Goal: Information Seeking & Learning: Learn about a topic

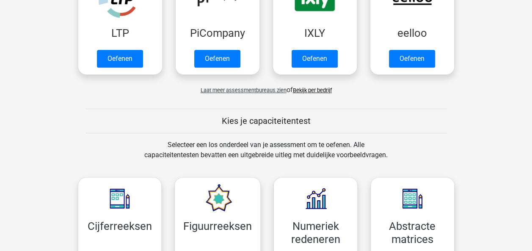
scroll to position [364, 0]
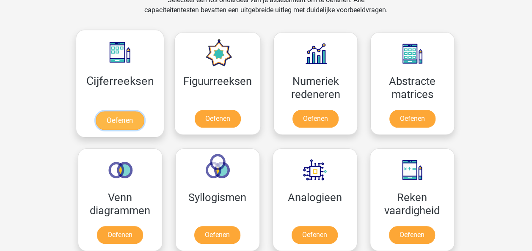
click at [119, 112] on link "Oefenen" at bounding box center [120, 120] width 48 height 19
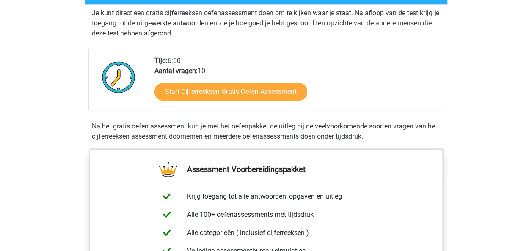
scroll to position [182, 0]
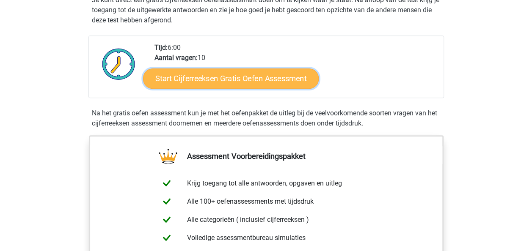
click at [251, 88] on link "Start Cijferreeksen Gratis Oefen Assessment" at bounding box center [230, 78] width 175 height 20
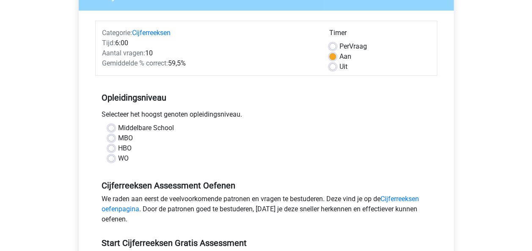
scroll to position [105, 0]
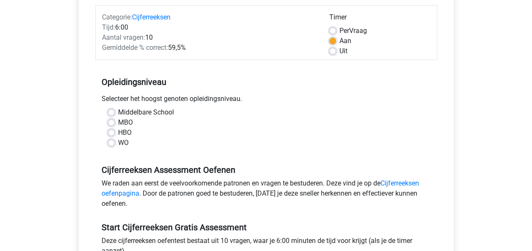
click at [104, 134] on div "Middelbare School MBO HBO WO" at bounding box center [265, 127] width 329 height 41
click at [118, 133] on label "HBO" at bounding box center [125, 133] width 14 height 10
click at [108, 133] on input "HBO" at bounding box center [111, 132] width 7 height 8
radio input "true"
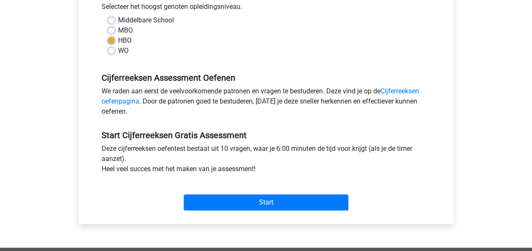
scroll to position [200, 0]
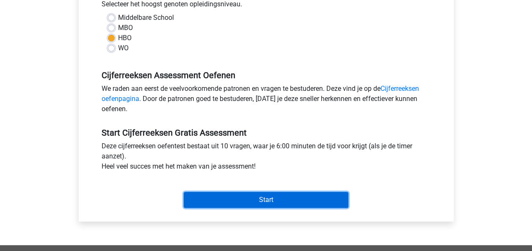
click at [258, 197] on input "Start" at bounding box center [266, 200] width 164 height 16
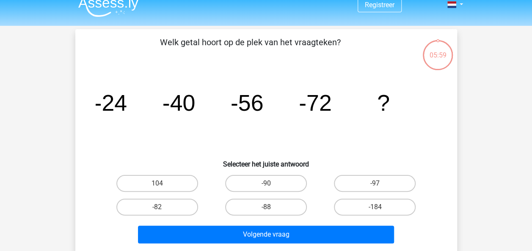
scroll to position [19, 0]
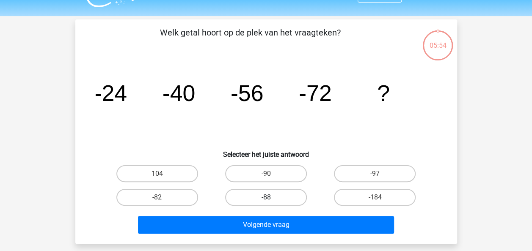
click at [260, 197] on label "-88" at bounding box center [266, 197] width 82 height 17
click at [266, 197] on input "-88" at bounding box center [268, 199] width 5 height 5
radio input "true"
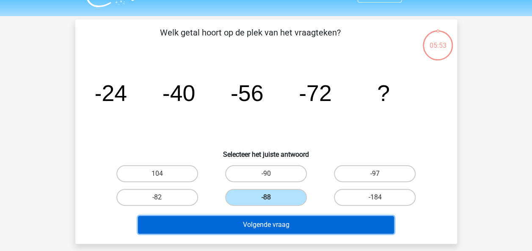
click at [269, 222] on button "Volgende vraag" at bounding box center [266, 225] width 256 height 18
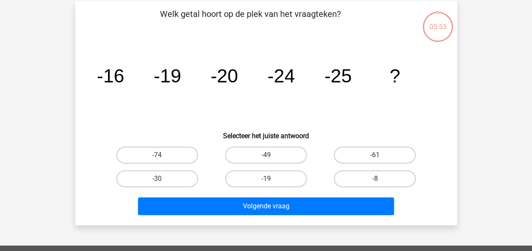
scroll to position [39, 0]
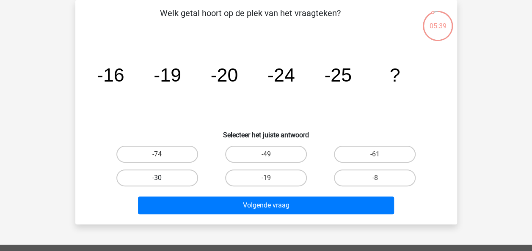
click at [161, 173] on label "-30" at bounding box center [157, 178] width 82 height 17
click at [161, 178] on input "-30" at bounding box center [159, 180] width 5 height 5
radio input "true"
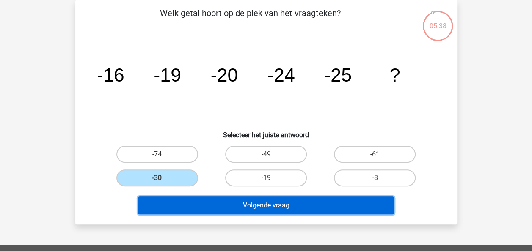
click at [251, 205] on button "Volgende vraag" at bounding box center [266, 206] width 256 height 18
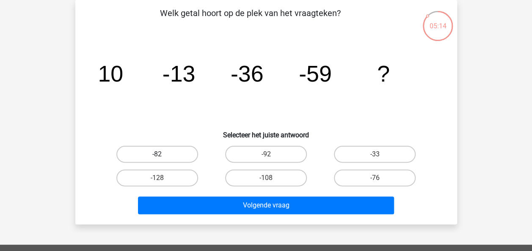
click at [165, 151] on label "-82" at bounding box center [157, 154] width 82 height 17
click at [162, 154] on input "-82" at bounding box center [159, 156] width 5 height 5
radio input "true"
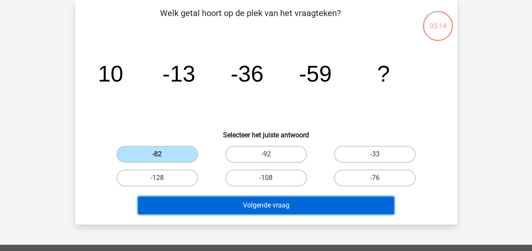
click at [269, 204] on button "Volgende vraag" at bounding box center [266, 206] width 256 height 18
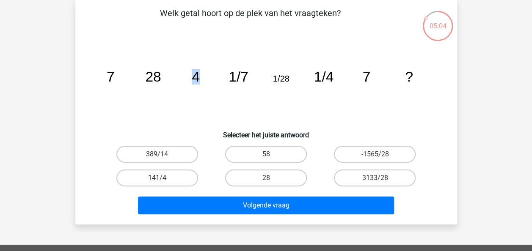
drag, startPoint x: 200, startPoint y: 79, endPoint x: 192, endPoint y: 79, distance: 8.5
click at [192, 79] on icon "image/svg+xml 7 28 4 1/7 1/28 1/4 7 ?" at bounding box center [266, 81] width 341 height 85
drag, startPoint x: 192, startPoint y: 79, endPoint x: 160, endPoint y: 85, distance: 32.7
click at [160, 85] on icon "image/svg+xml 7 28 4 1/7 1/28 1/4 7 ?" at bounding box center [266, 81] width 341 height 85
click at [304, 100] on icon "image/svg+xml 7 28 4 1/7 1/28 1/4 7 ?" at bounding box center [266, 81] width 341 height 85
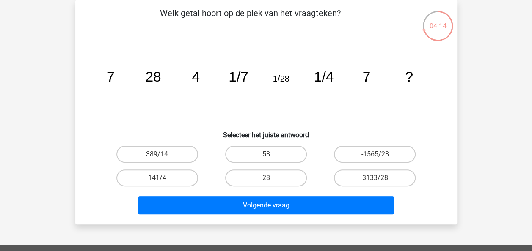
click at [269, 180] on input "28" at bounding box center [268, 180] width 5 height 5
radio input "true"
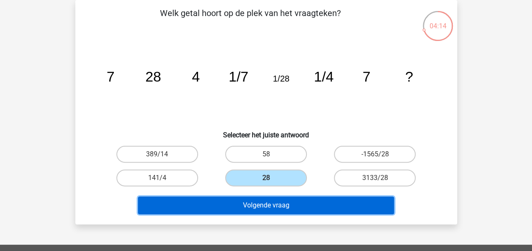
click at [266, 204] on button "Volgende vraag" at bounding box center [266, 206] width 256 height 18
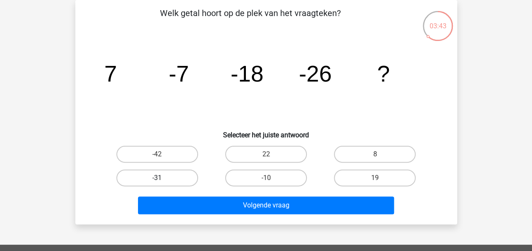
click at [173, 180] on label "-31" at bounding box center [157, 178] width 82 height 17
click at [162, 180] on input "-31" at bounding box center [159, 180] width 5 height 5
radio input "true"
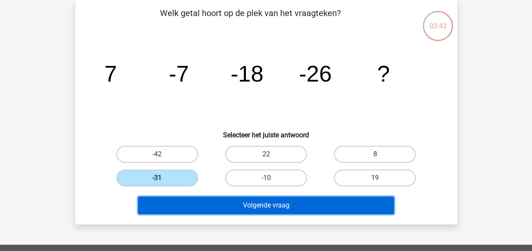
click at [262, 206] on button "Volgende vraag" at bounding box center [266, 206] width 256 height 18
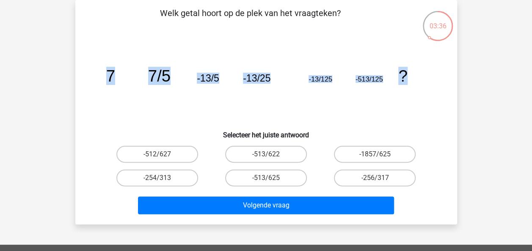
drag, startPoint x: 413, startPoint y: 75, endPoint x: 108, endPoint y: 74, distance: 304.9
click at [108, 74] on icon "image/svg+xml 7 7/5 -13/5 -13/25 -13/125 -513/125 ?" at bounding box center [266, 81] width 341 height 85
copy g "7 7/5 -13/5 -13/25 -13/125 -513/125 ?"
drag, startPoint x: 341, startPoint y: 9, endPoint x: 168, endPoint y: 8, distance: 172.9
click at [168, 8] on p "Welk getal hoort op de plek van het vraagteken?" at bounding box center [250, 19] width 323 height 25
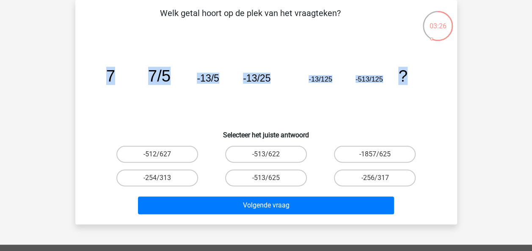
copy p "elk getal hoort op de plek van het vraagteken?"
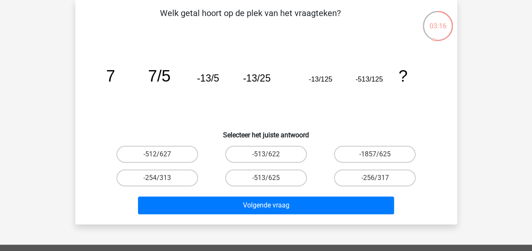
click at [375, 100] on icon "image/svg+xml 7 7/5 -13/5 -13/25 -13/125 -513/125 ?" at bounding box center [266, 81] width 341 height 85
click at [137, 101] on icon "image/svg+xml 7 7/5 -13/5 -13/25 -13/125 -513/125 ?" at bounding box center [266, 81] width 341 height 85
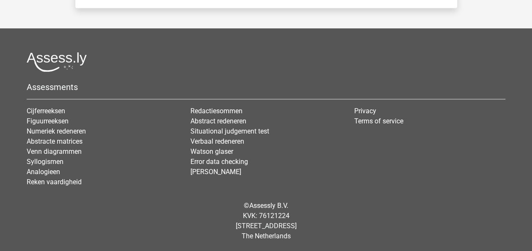
scroll to position [0, 0]
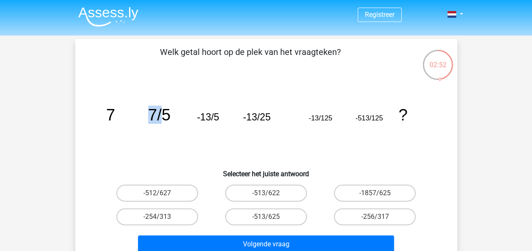
drag, startPoint x: 156, startPoint y: 116, endPoint x: 162, endPoint y: 116, distance: 5.9
click at [162, 116] on tspan "7/5" at bounding box center [159, 115] width 22 height 18
click at [362, 192] on label "-1857/625" at bounding box center [375, 193] width 82 height 17
click at [375, 193] on input "-1857/625" at bounding box center [377, 195] width 5 height 5
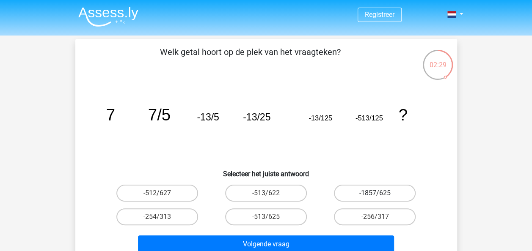
radio input "true"
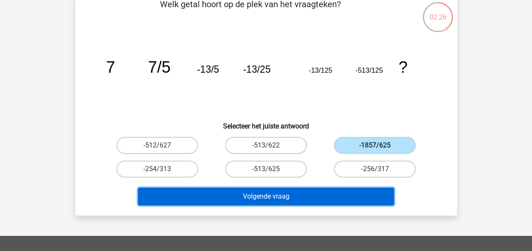
click at [296, 197] on button "Volgende vraag" at bounding box center [266, 197] width 256 height 18
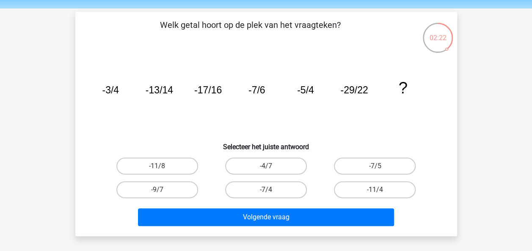
scroll to position [33, 0]
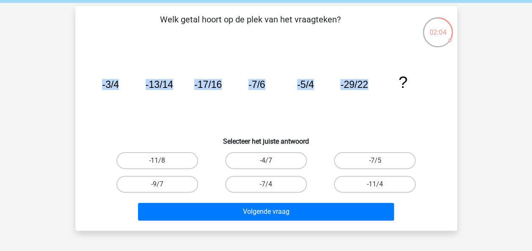
drag, startPoint x: 374, startPoint y: 81, endPoint x: 104, endPoint y: 82, distance: 269.8
click at [104, 82] on icon "image/svg+xml -3/4 -13/14 -17/16 -7/6 -5/4 -29/22 ?" at bounding box center [266, 87] width 341 height 85
copy g "3/4 -13/14 -17/16 -7/6 -5/4 -29/22"
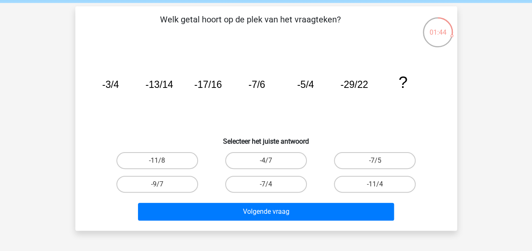
click at [82, 96] on div "Welk getal hoort op de plek van het vraagteken? image/svg+xml -3/4 -13/14 -17/1…" at bounding box center [266, 118] width 375 height 211
click at [192, 111] on icon "image/svg+xml -3/4 -13/14 -17/16 -7/6 -5/4 -29/22 ?" at bounding box center [266, 87] width 341 height 85
click at [271, 159] on label "-4/7" at bounding box center [266, 160] width 82 height 17
click at [271, 161] on input "-4/7" at bounding box center [268, 163] width 5 height 5
radio input "true"
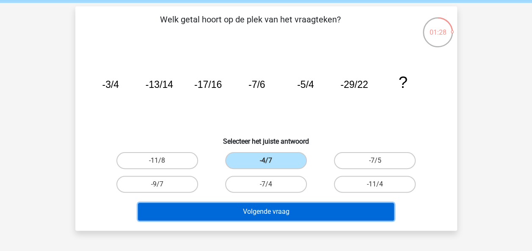
click at [284, 210] on button "Volgende vraag" at bounding box center [266, 212] width 256 height 18
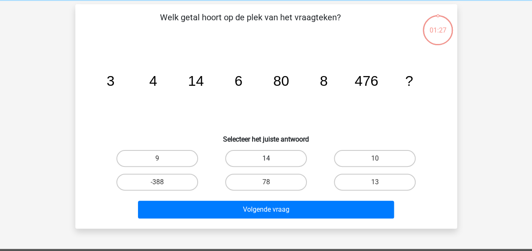
scroll to position [39, 0]
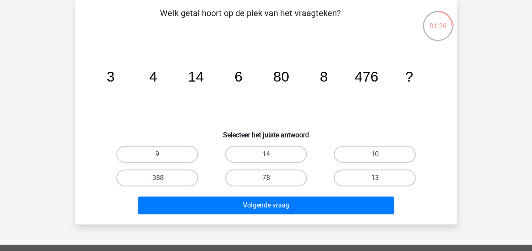
click at [163, 104] on icon "image/svg+xml 3 4 14 6 80 8 476 ?" at bounding box center [266, 81] width 341 height 85
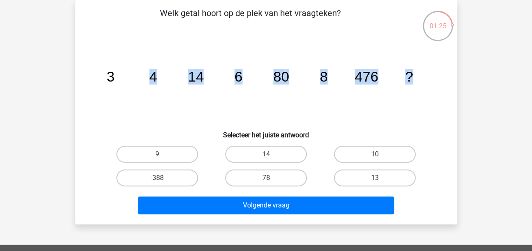
drag, startPoint x: 111, startPoint y: 75, endPoint x: 428, endPoint y: 70, distance: 317.2
click at [428, 70] on icon "image/svg+xml 3 4 14 6 80 8 476 ?" at bounding box center [266, 81] width 341 height 85
copy g "4 14 6 80 8 476 ?"
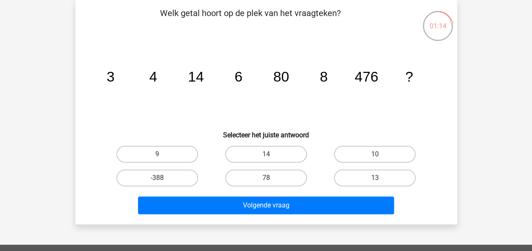
click at [31, 111] on div "Registreer Nederlands English" at bounding box center [266, 214] width 532 height 507
click at [158, 74] on icon "image/svg+xml 3 4 14 6 80 8 476 ?" at bounding box center [266, 81] width 341 height 85
click at [156, 84] on tspan "4" at bounding box center [153, 77] width 8 height 16
click at [270, 149] on label "14" at bounding box center [266, 154] width 82 height 17
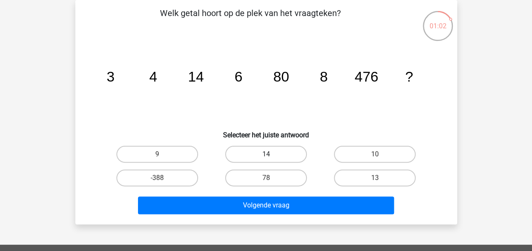
click at [270, 154] on input "14" at bounding box center [268, 156] width 5 height 5
radio input "true"
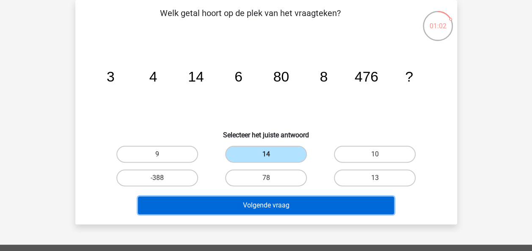
click at [287, 210] on button "Volgende vraag" at bounding box center [266, 206] width 256 height 18
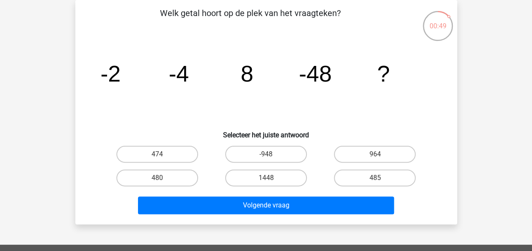
drag, startPoint x: 146, startPoint y: 76, endPoint x: 170, endPoint y: 75, distance: 24.1
click at [170, 75] on icon "image/svg+xml -2 -4 8 -48 ?" at bounding box center [266, 81] width 341 height 85
click at [170, 75] on tspan "-4" at bounding box center [178, 73] width 20 height 25
click at [137, 178] on label "480" at bounding box center [157, 178] width 82 height 17
click at [157, 178] on input "480" at bounding box center [159, 180] width 5 height 5
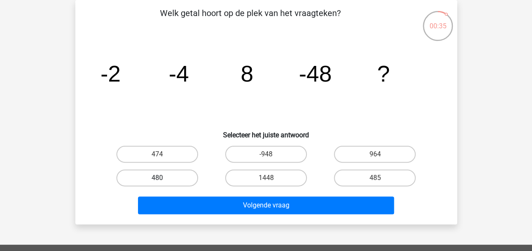
radio input "true"
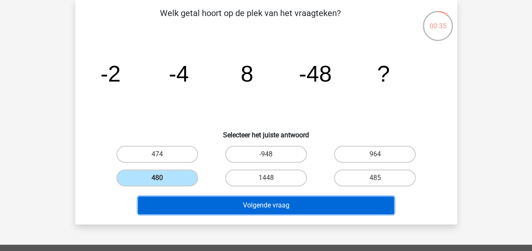
click at [246, 198] on button "Volgende vraag" at bounding box center [266, 206] width 256 height 18
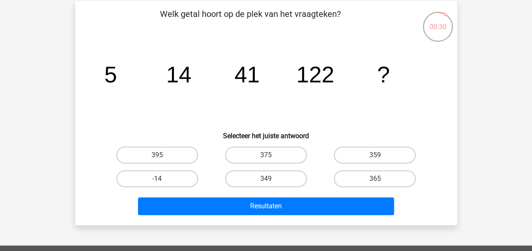
scroll to position [39, 0]
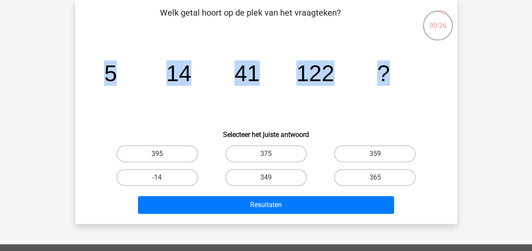
drag, startPoint x: 386, startPoint y: 75, endPoint x: 96, endPoint y: 70, distance: 289.7
click at [96, 70] on icon "image/svg+xml 5 14 41 122 ?" at bounding box center [266, 80] width 341 height 85
copy g "5 14 41 122 ?"
click at [369, 175] on label "365" at bounding box center [375, 177] width 82 height 17
click at [375, 178] on input "365" at bounding box center [377, 180] width 5 height 5
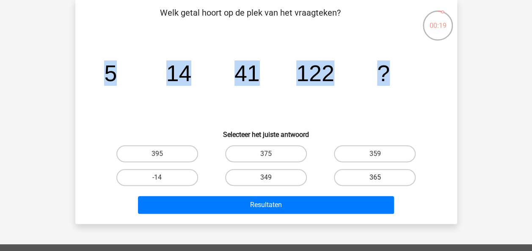
radio input "true"
click at [417, 121] on icon "image/svg+xml 5 14 41 122 ?" at bounding box center [266, 80] width 341 height 85
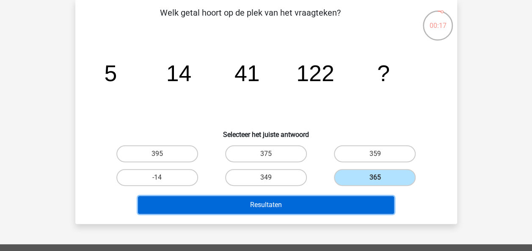
click at [316, 210] on button "Resultaten" at bounding box center [266, 205] width 256 height 18
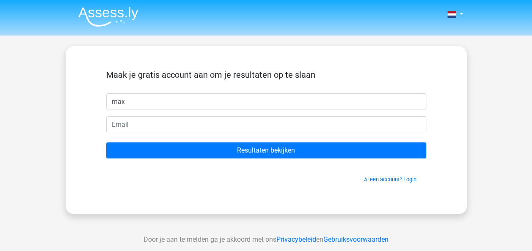
type input "max"
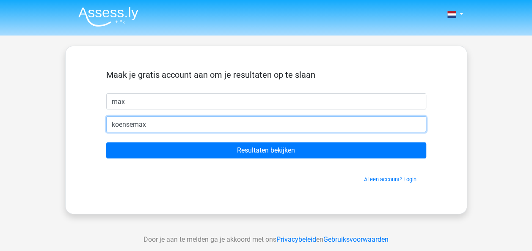
type input "[EMAIL_ADDRESS][DOMAIN_NAME]"
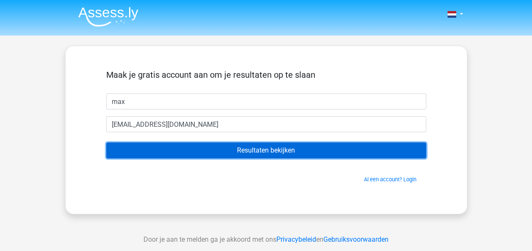
click at [249, 152] on input "Resultaten bekijken" at bounding box center [266, 150] width 320 height 16
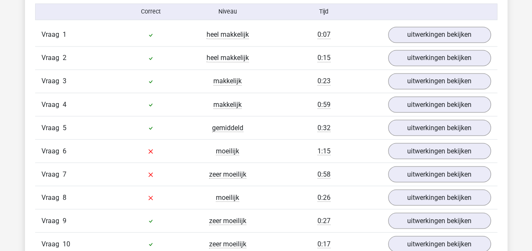
scroll to position [724, 0]
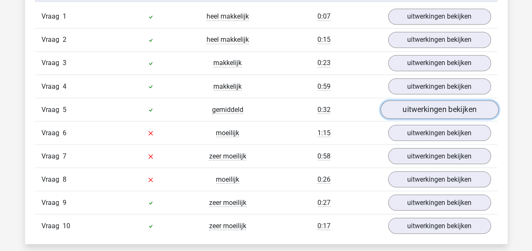
click at [463, 109] on link "uitwerkingen bekijken" at bounding box center [439, 110] width 118 height 19
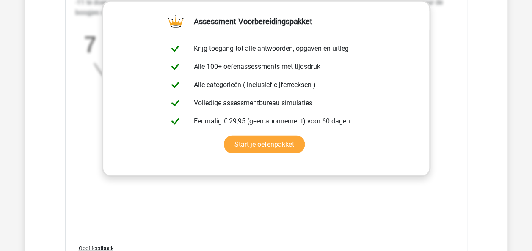
scroll to position [1071, 0]
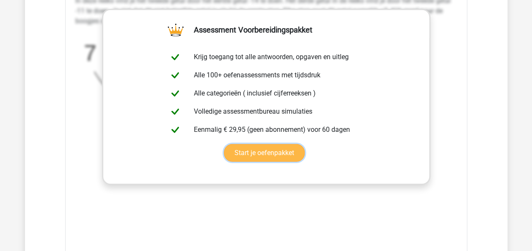
click at [304, 144] on link "Start je oefenpakket" at bounding box center [264, 153] width 81 height 18
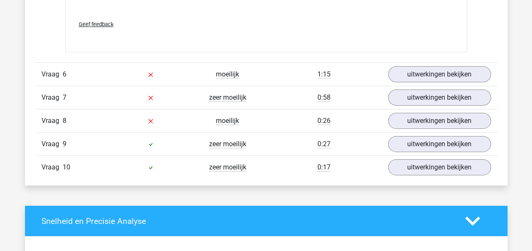
scroll to position [1301, 0]
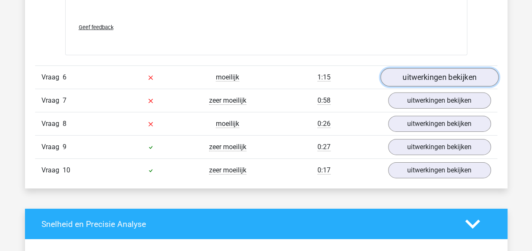
click at [416, 75] on link "uitwerkingen bekijken" at bounding box center [439, 77] width 118 height 19
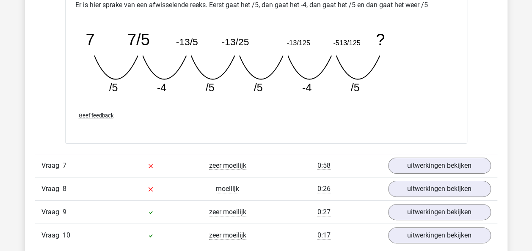
scroll to position [1656, 0]
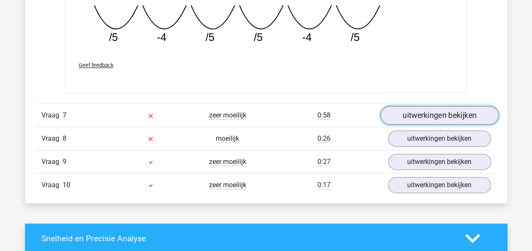
click at [458, 112] on link "uitwerkingen bekijken" at bounding box center [439, 115] width 118 height 19
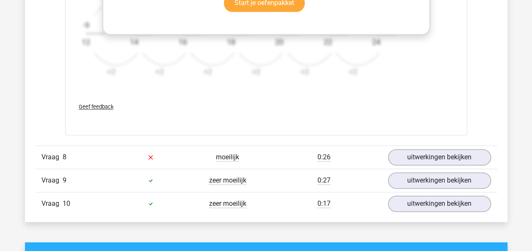
scroll to position [2219, 0]
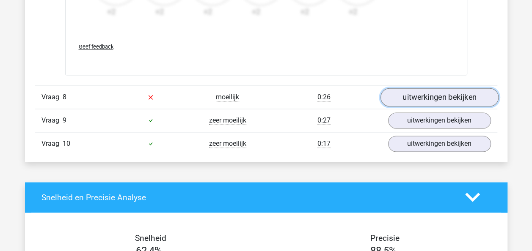
click at [468, 98] on link "uitwerkingen bekijken" at bounding box center [439, 97] width 118 height 19
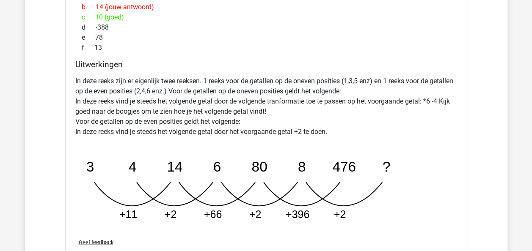
scroll to position [2471, 0]
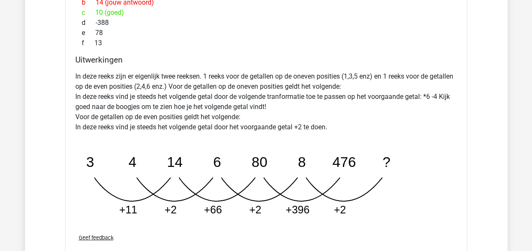
click at [383, 130] on div "In deze reeks zijn er eigenlijk twee reeksen. 1 reeks voor de getallen op de on…" at bounding box center [265, 147] width 381 height 159
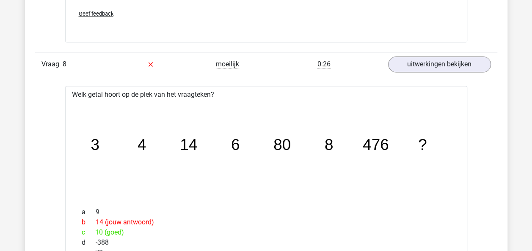
scroll to position [2032, 0]
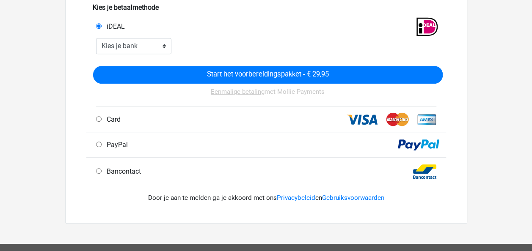
scroll to position [205, 0]
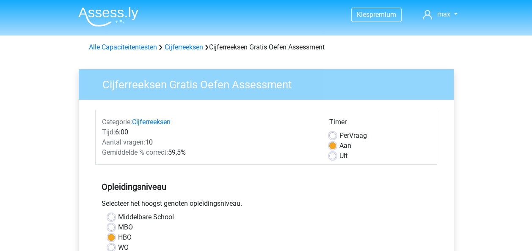
scroll to position [200, 0]
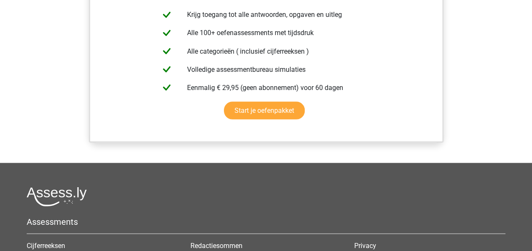
scroll to position [464, 0]
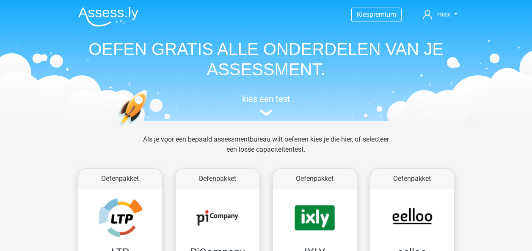
scroll to position [364, 0]
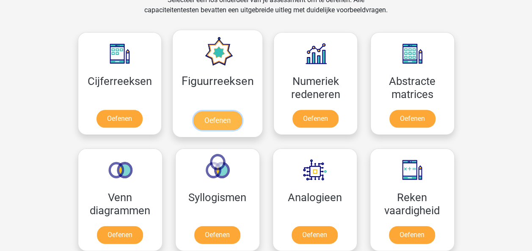
click at [219, 111] on link "Oefenen" at bounding box center [217, 120] width 48 height 19
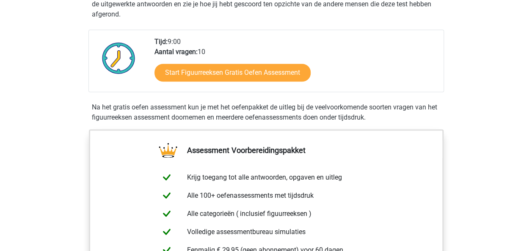
scroll to position [184, 0]
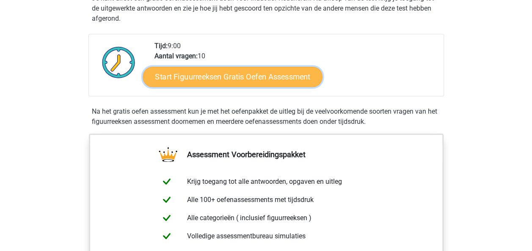
click at [241, 77] on link "Start Figuurreeksen Gratis Oefen Assessment" at bounding box center [231, 76] width 179 height 20
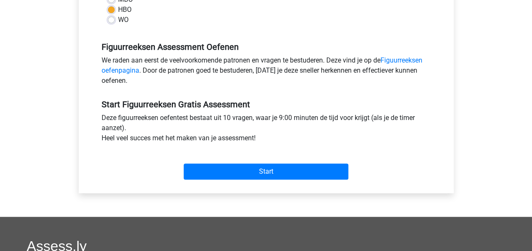
scroll to position [231, 0]
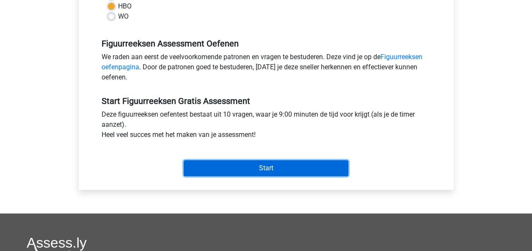
click at [278, 167] on input "Start" at bounding box center [266, 168] width 164 height 16
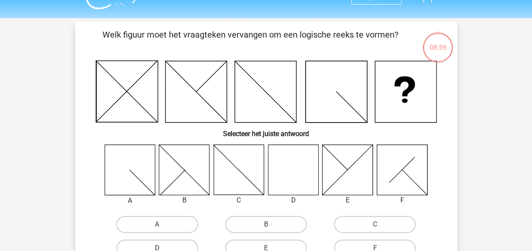
scroll to position [22, 0]
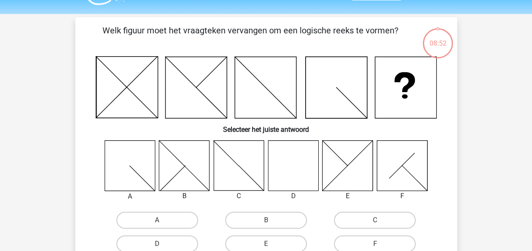
click at [291, 161] on icon at bounding box center [293, 165] width 50 height 50
click at [165, 238] on label "D" at bounding box center [157, 244] width 82 height 17
click at [162, 244] on input "D" at bounding box center [159, 246] width 5 height 5
radio input "true"
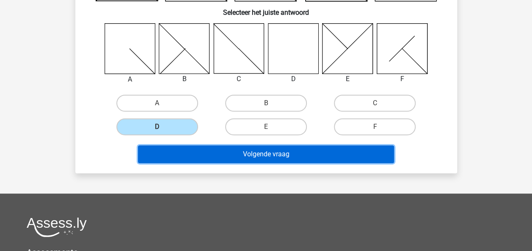
click at [305, 151] on button "Volgende vraag" at bounding box center [266, 154] width 256 height 18
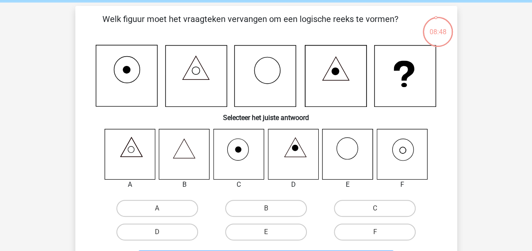
scroll to position [30, 0]
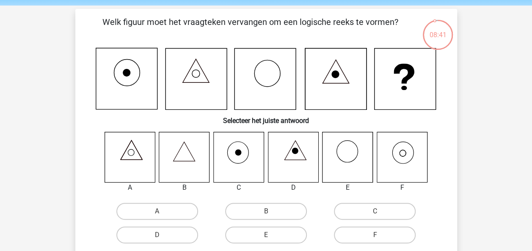
click at [409, 153] on icon at bounding box center [401, 157] width 50 height 50
click at [377, 235] on input "F" at bounding box center [377, 237] width 5 height 5
radio input "true"
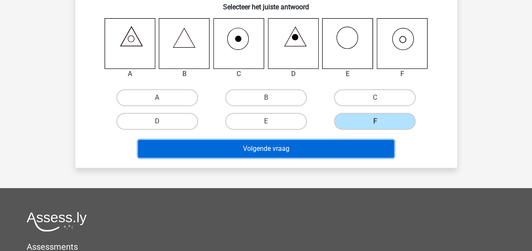
click at [288, 149] on button "Volgende vraag" at bounding box center [266, 149] width 256 height 18
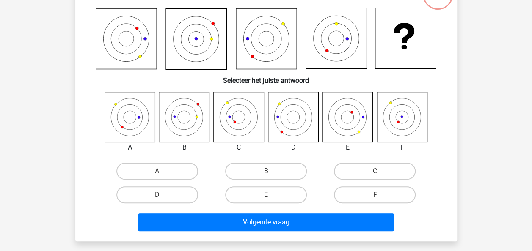
scroll to position [39, 0]
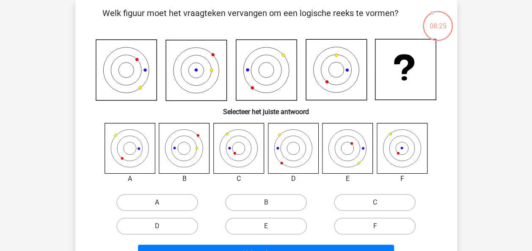
click at [173, 197] on label "A" at bounding box center [157, 202] width 82 height 17
click at [162, 203] on input "A" at bounding box center [159, 205] width 5 height 5
radio input "true"
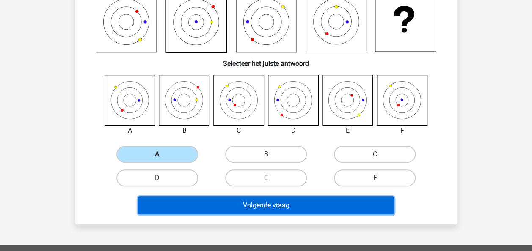
click at [247, 209] on button "Volgende vraag" at bounding box center [266, 206] width 256 height 18
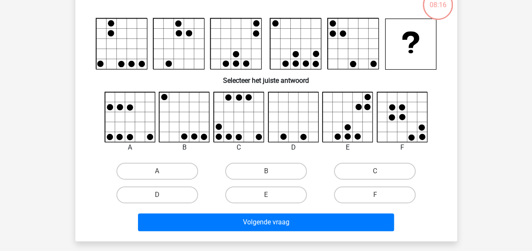
scroll to position [39, 0]
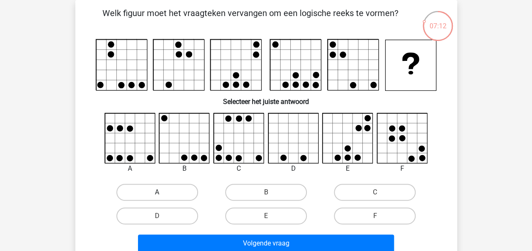
click at [148, 191] on label "A" at bounding box center [157, 192] width 82 height 17
click at [157, 192] on input "A" at bounding box center [159, 194] width 5 height 5
radio input "true"
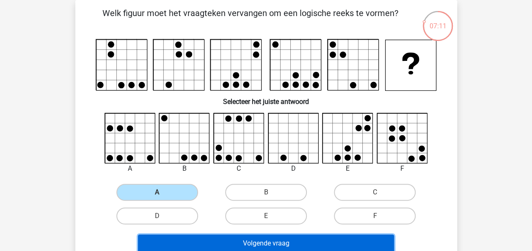
click at [298, 243] on button "Volgende vraag" at bounding box center [266, 244] width 256 height 18
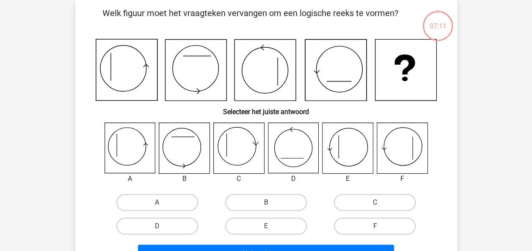
click at [63, 73] on div "Kies premium max koensemax@gmail.com" at bounding box center [266, 238] width 532 height 555
click at [65, 68] on div "07:10 Vraag 5 van de 10 Categorie: figuurreeksen set 1 Welk figuur moet het vra…" at bounding box center [266, 136] width 402 height 273
click at [56, 76] on div "Kies premium max koensemax@gmail.com" at bounding box center [266, 238] width 532 height 555
click at [255, 201] on label "B" at bounding box center [266, 202] width 82 height 17
click at [266, 203] on input "B" at bounding box center [268, 205] width 5 height 5
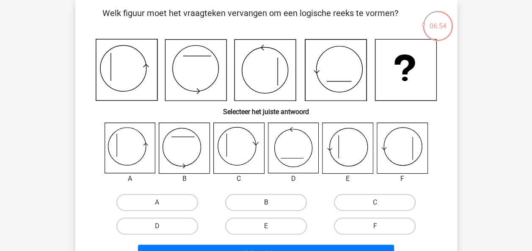
radio input "true"
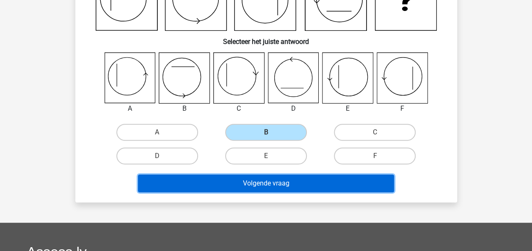
click at [287, 181] on button "Volgende vraag" at bounding box center [266, 184] width 256 height 18
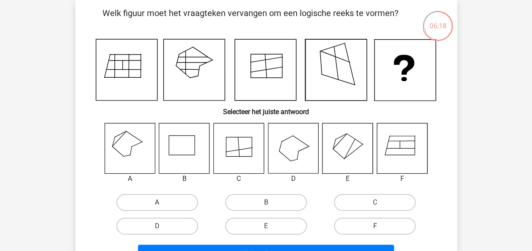
click at [172, 201] on label "A" at bounding box center [157, 202] width 82 height 17
click at [162, 203] on input "A" at bounding box center [159, 205] width 5 height 5
radio input "true"
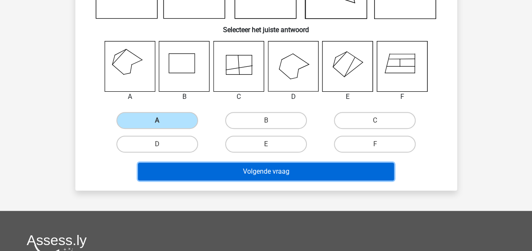
click at [310, 176] on button "Volgende vraag" at bounding box center [266, 172] width 256 height 18
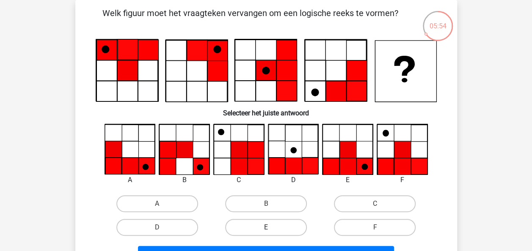
drag, startPoint x: 261, startPoint y: 227, endPoint x: 268, endPoint y: 220, distance: 9.3
click at [260, 227] on label "E" at bounding box center [266, 227] width 82 height 17
click at [266, 227] on input "E" at bounding box center [268, 229] width 5 height 5
radio input "true"
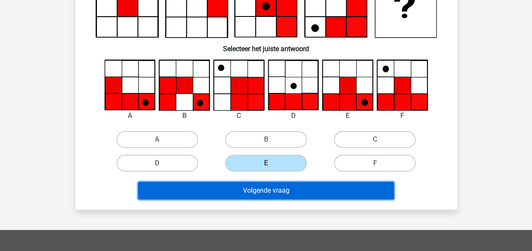
click at [316, 189] on button "Volgende vraag" at bounding box center [266, 191] width 256 height 18
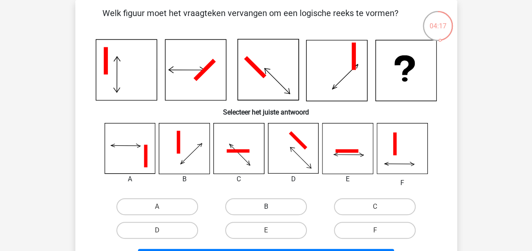
click at [282, 200] on label "B" at bounding box center [266, 206] width 82 height 17
click at [271, 207] on input "B" at bounding box center [268, 209] width 5 height 5
radio input "true"
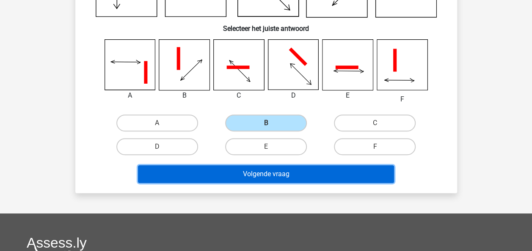
click at [342, 173] on button "Volgende vraag" at bounding box center [266, 174] width 256 height 18
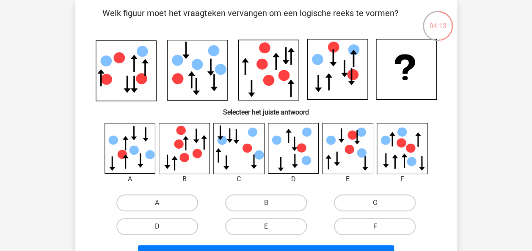
click at [484, 89] on div "Kies premium max koensemax@gmail.com" at bounding box center [266, 239] width 532 height 556
click at [278, 201] on label "B" at bounding box center [266, 203] width 82 height 17
click at [271, 203] on input "B" at bounding box center [268, 205] width 5 height 5
radio input "true"
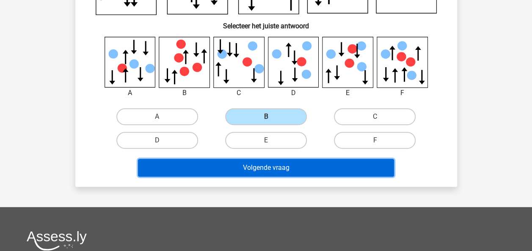
click at [312, 166] on button "Volgende vraag" at bounding box center [266, 168] width 256 height 18
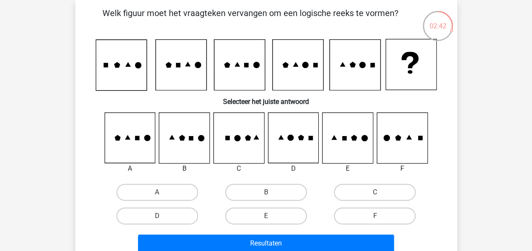
click at [487, 96] on div "Kies premium max koensemax@gmail.com" at bounding box center [266, 233] width 532 height 545
click at [266, 194] on input "B" at bounding box center [268, 194] width 5 height 5
radio input "true"
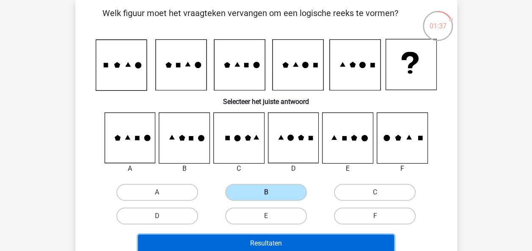
click at [271, 238] on button "Resultaten" at bounding box center [266, 244] width 256 height 18
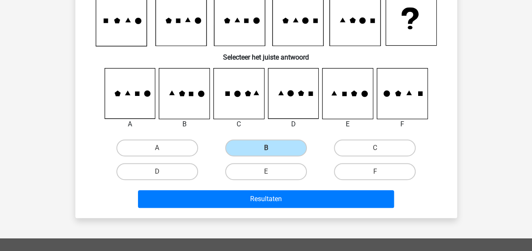
scroll to position [87, 0]
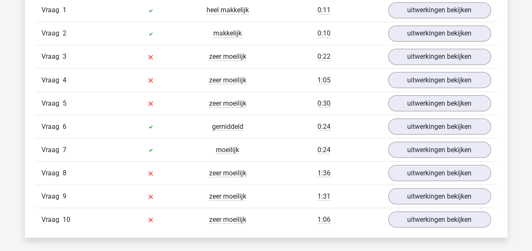
scroll to position [710, 0]
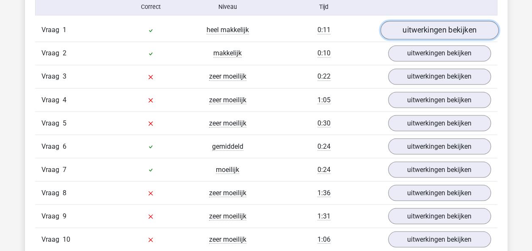
click at [452, 32] on link "uitwerkingen bekijken" at bounding box center [439, 30] width 118 height 19
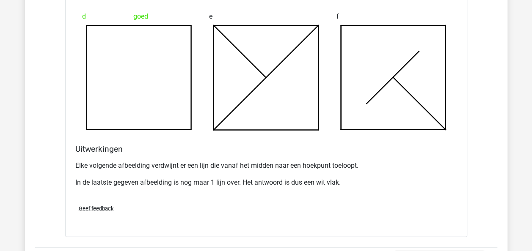
scroll to position [1163, 0]
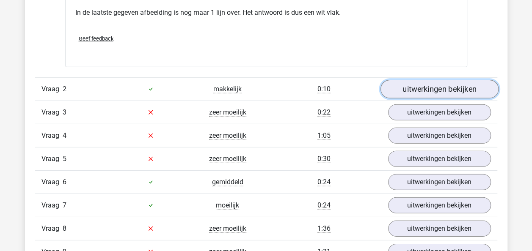
click at [447, 90] on link "uitwerkingen bekijken" at bounding box center [439, 89] width 118 height 19
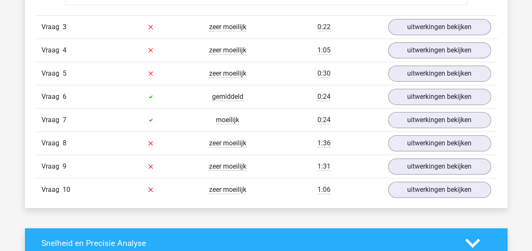
scroll to position [1697, 0]
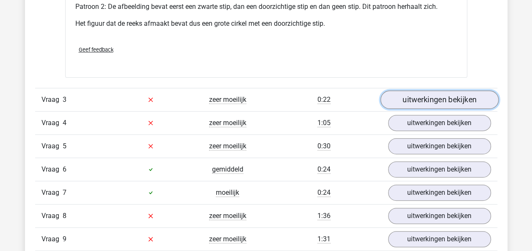
click at [465, 99] on link "uitwerkingen bekijken" at bounding box center [439, 99] width 118 height 19
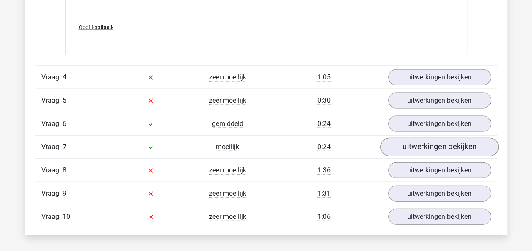
scroll to position [2455, 0]
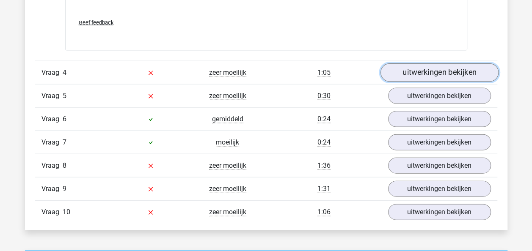
click at [452, 73] on link "uitwerkingen bekijken" at bounding box center [439, 72] width 118 height 19
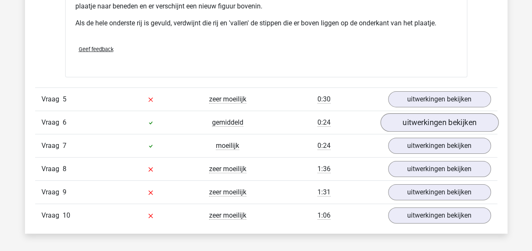
scroll to position [2961, 0]
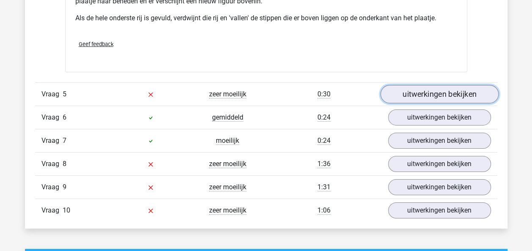
click at [452, 94] on link "uitwerkingen bekijken" at bounding box center [439, 94] width 118 height 19
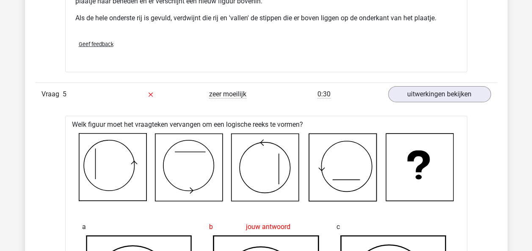
drag, startPoint x: 531, startPoint y: 156, endPoint x: 531, endPoint y: 163, distance: 7.2
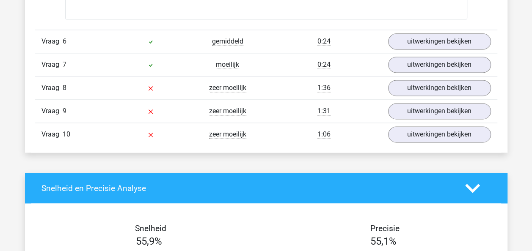
scroll to position [3710, 0]
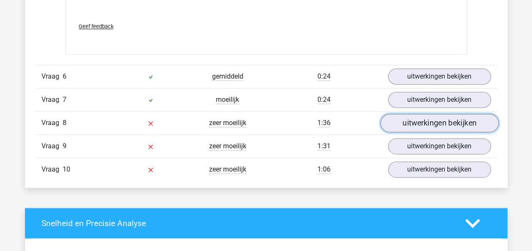
click at [469, 119] on link "uitwerkingen bekijken" at bounding box center [439, 123] width 118 height 19
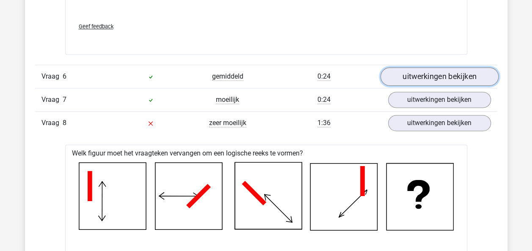
click at [451, 74] on link "uitwerkingen bekijken" at bounding box center [439, 76] width 118 height 19
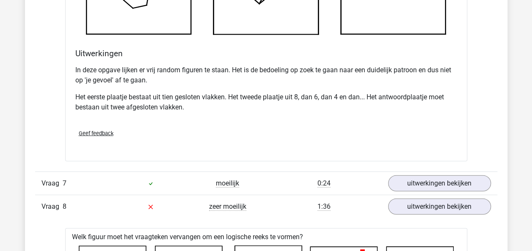
scroll to position [4169, 0]
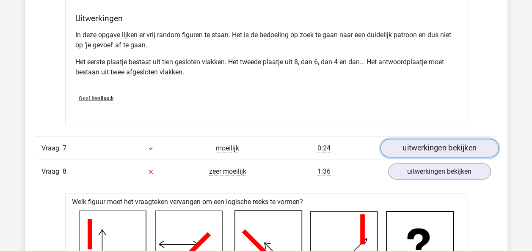
click at [471, 147] on link "uitwerkingen bekijken" at bounding box center [439, 148] width 118 height 19
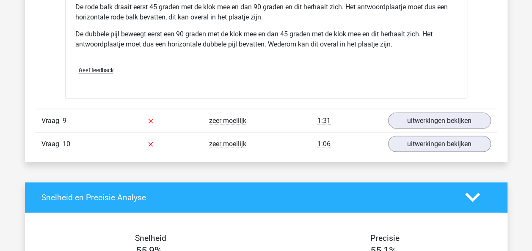
scroll to position [5480, 0]
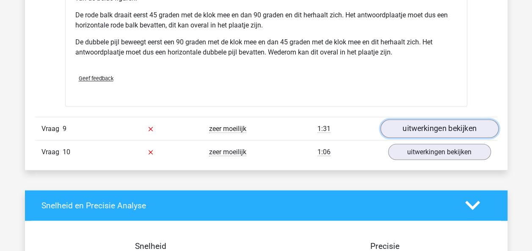
click at [458, 126] on link "uitwerkingen bekijken" at bounding box center [439, 128] width 118 height 19
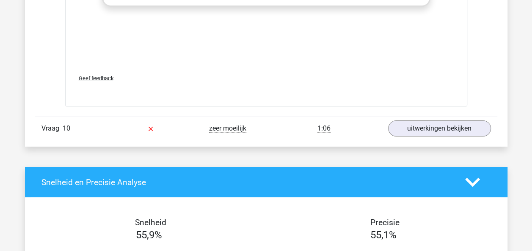
scroll to position [6220, 0]
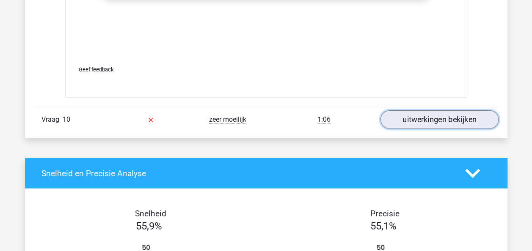
click at [459, 112] on link "uitwerkingen bekijken" at bounding box center [439, 119] width 118 height 19
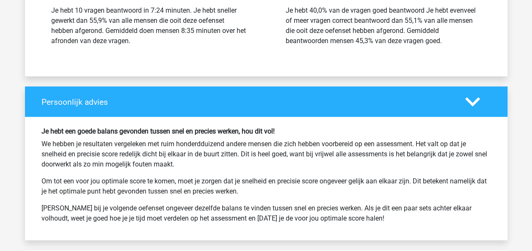
scroll to position [7195, 0]
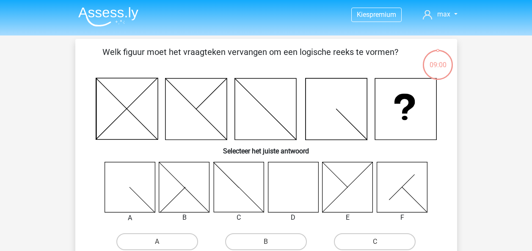
scroll to position [87, 0]
